Goal: Find specific page/section: Find specific page/section

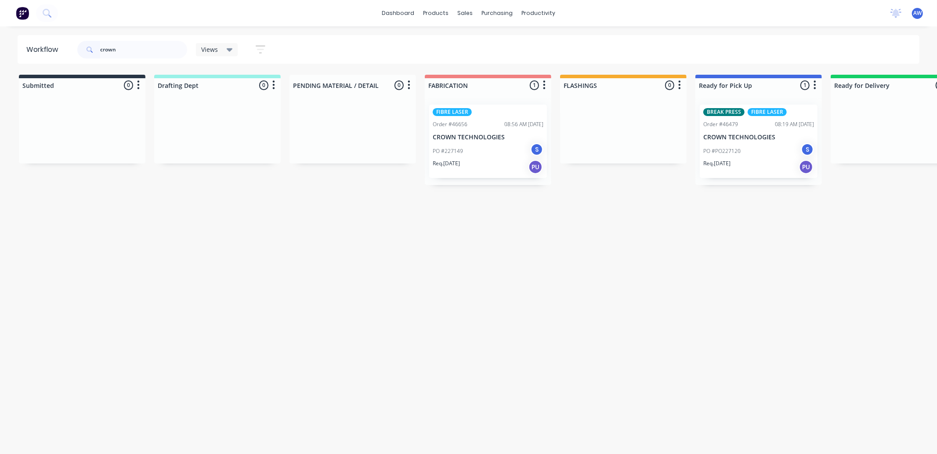
drag, startPoint x: 120, startPoint y: 50, endPoint x: 84, endPoint y: 54, distance: 36.3
click at [84, 54] on div "crown" at bounding box center [132, 50] width 110 height 18
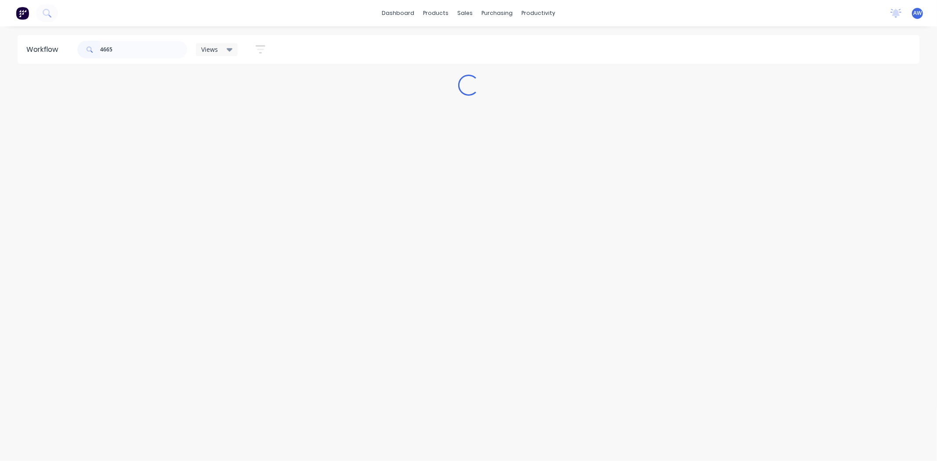
type input "46652"
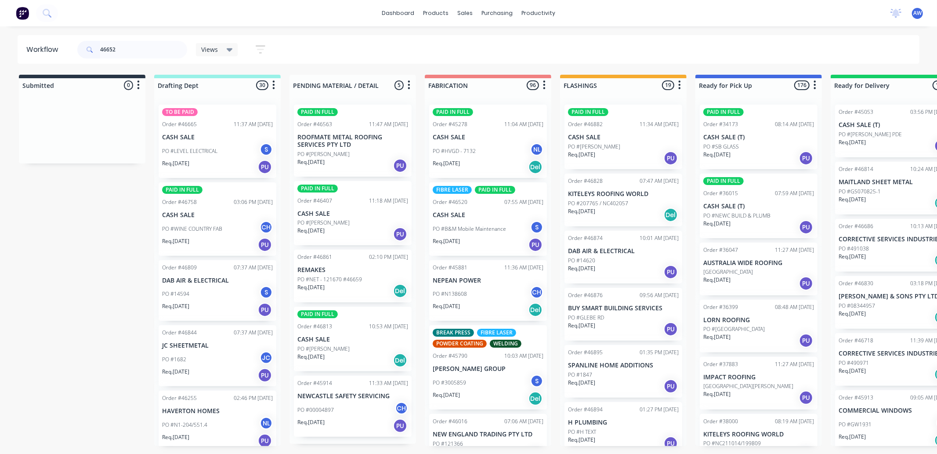
drag, startPoint x: 116, startPoint y: 53, endPoint x: 91, endPoint y: 53, distance: 25.0
click at [91, 53] on div "46652" at bounding box center [132, 50] width 110 height 18
click at [124, 42] on input "text" at bounding box center [143, 50] width 87 height 18
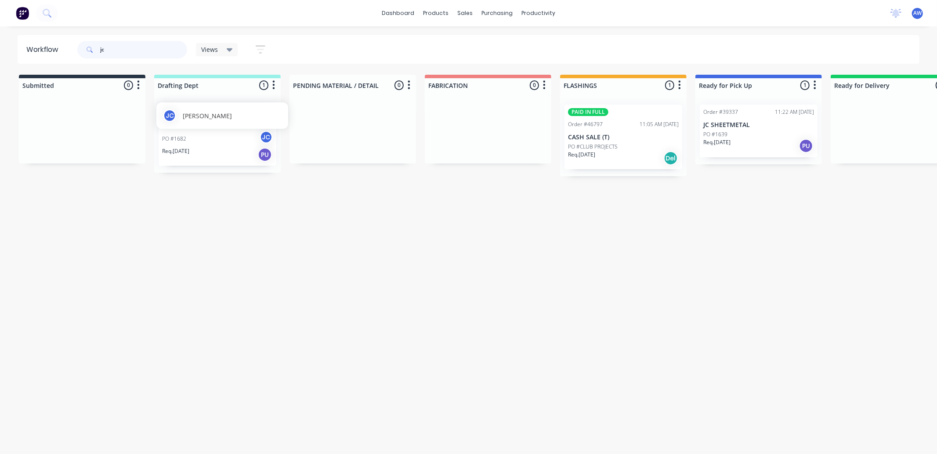
type input "jc"
click at [201, 118] on span "[PERSON_NAME]" at bounding box center [207, 115] width 49 height 9
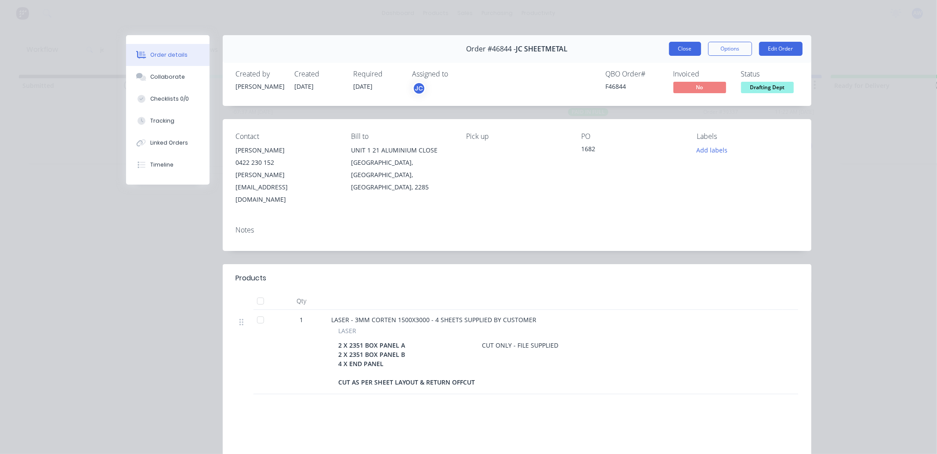
click at [684, 54] on button "Close" at bounding box center [685, 49] width 32 height 14
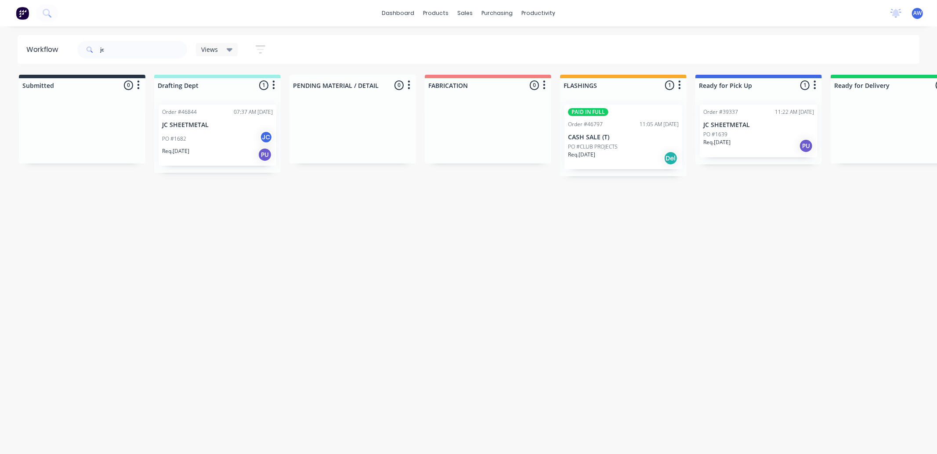
click at [762, 121] on p "JC SHEETMETAL" at bounding box center [758, 124] width 111 height 7
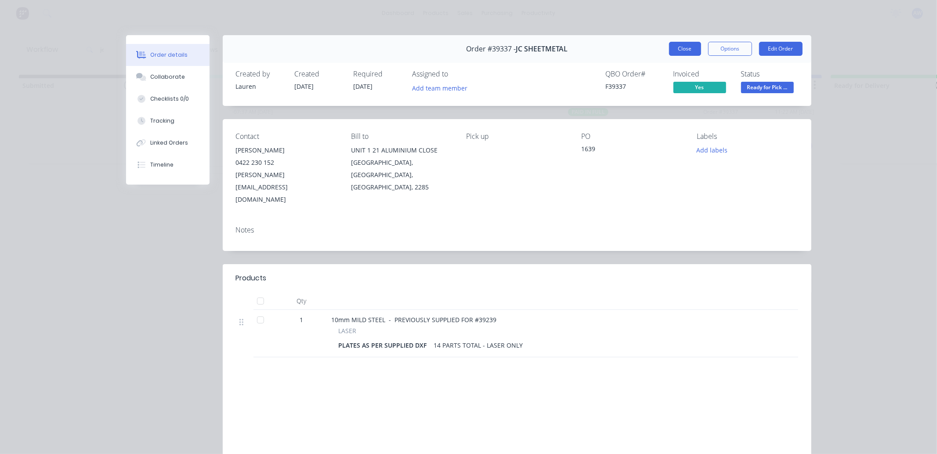
click at [677, 48] on button "Close" at bounding box center [685, 49] width 32 height 14
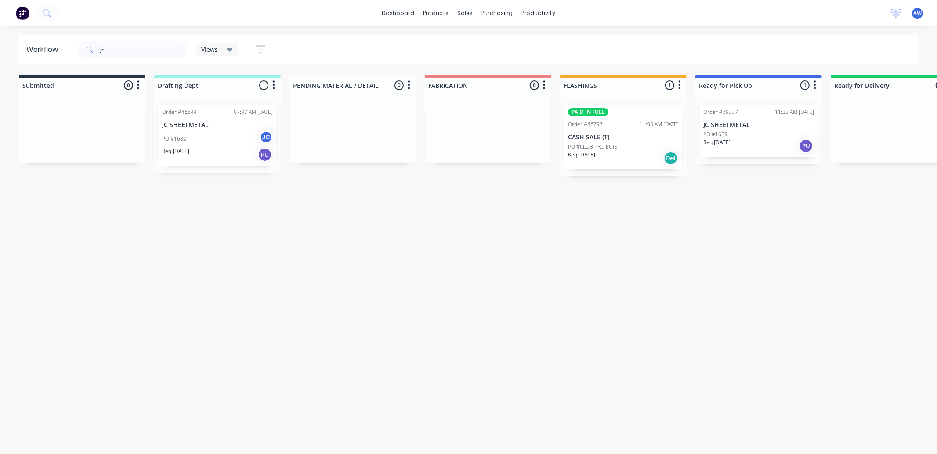
drag, startPoint x: 91, startPoint y: 46, endPoint x: 109, endPoint y: 49, distance: 18.2
click at [109, 49] on div "jc" at bounding box center [132, 50] width 110 height 18
drag, startPoint x: 109, startPoint y: 49, endPoint x: 86, endPoint y: 50, distance: 22.9
click at [86, 50] on div "jc" at bounding box center [132, 50] width 110 height 18
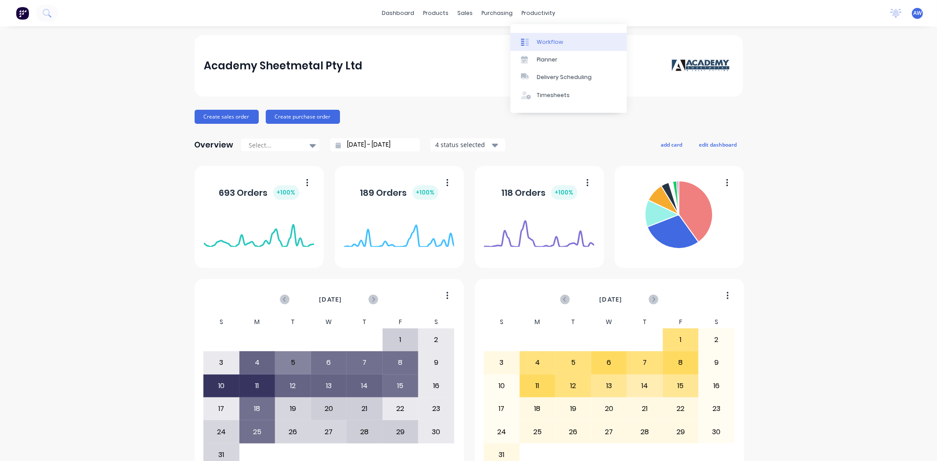
click at [554, 45] on div "Workflow" at bounding box center [550, 42] width 26 height 8
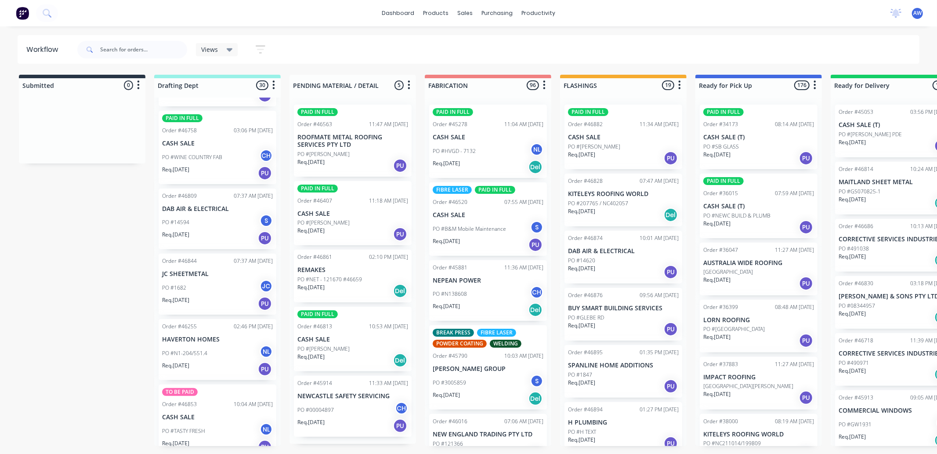
scroll to position [49, 0]
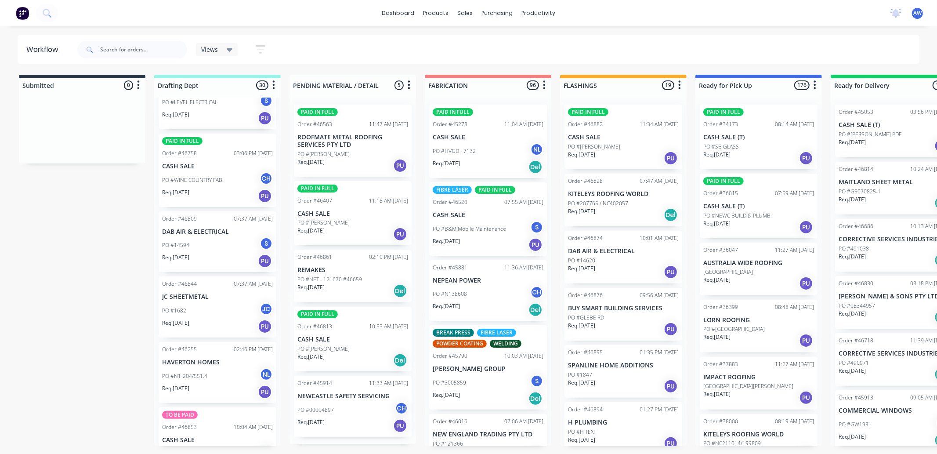
click at [197, 176] on p "PO #WINE COUNTRY FAB" at bounding box center [192, 180] width 60 height 8
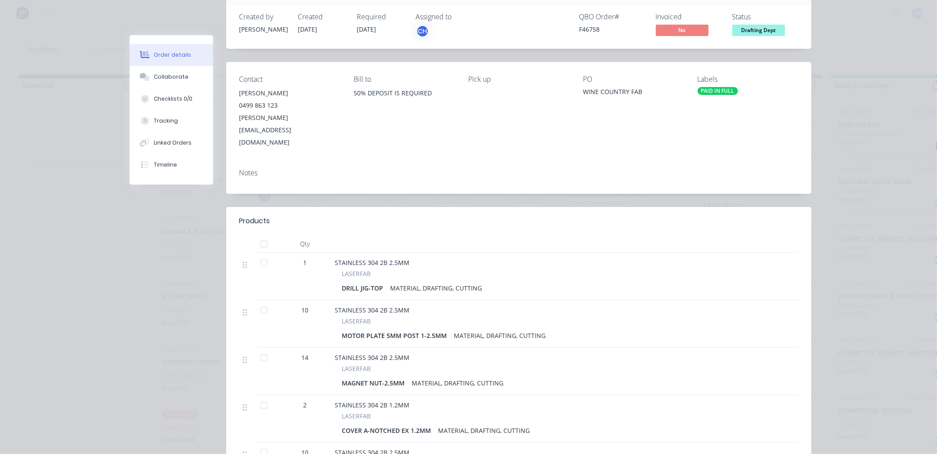
scroll to position [0, 0]
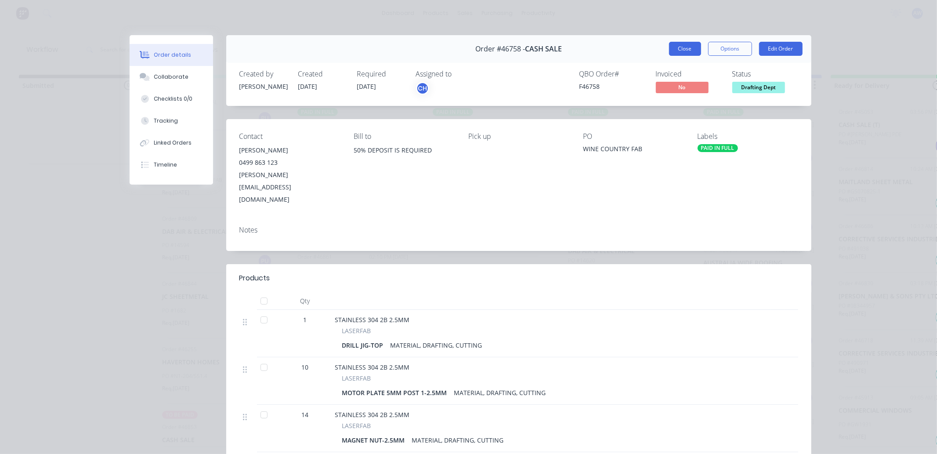
click at [679, 48] on button "Close" at bounding box center [685, 49] width 32 height 14
